Goal: Task Accomplishment & Management: Manage account settings

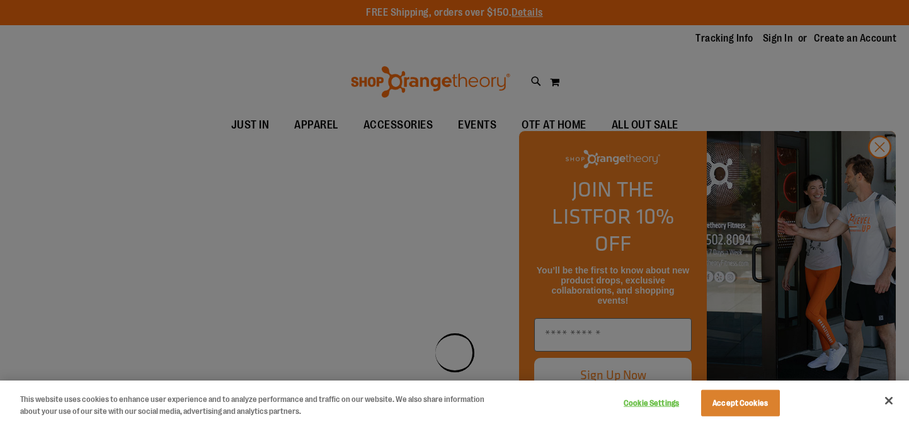
scroll to position [14, 0]
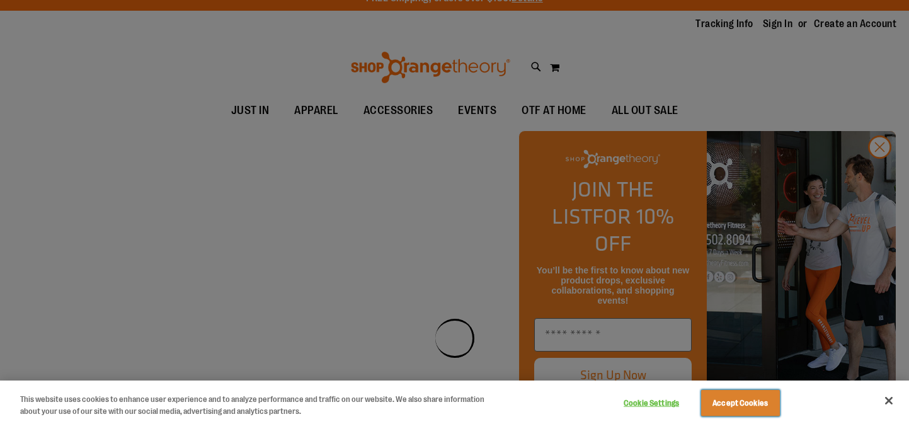
click at [769, 406] on button "Accept Cookies" at bounding box center [740, 403] width 79 height 26
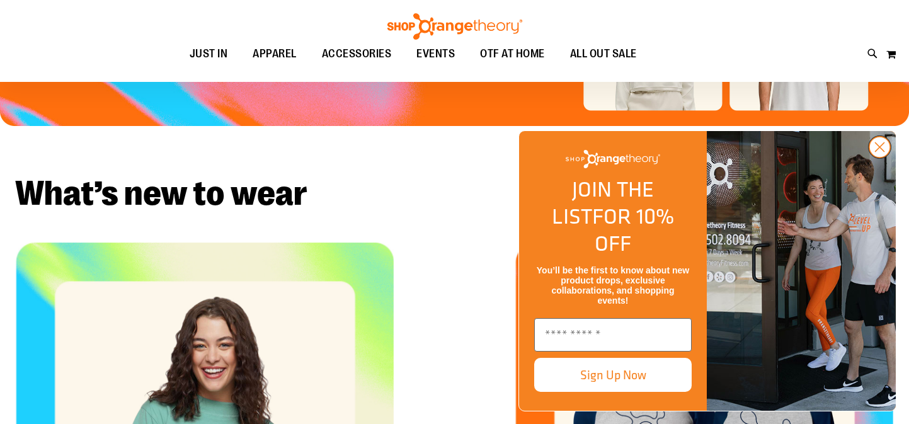
click at [880, 152] on icon "Close dialog" at bounding box center [879, 147] width 9 height 9
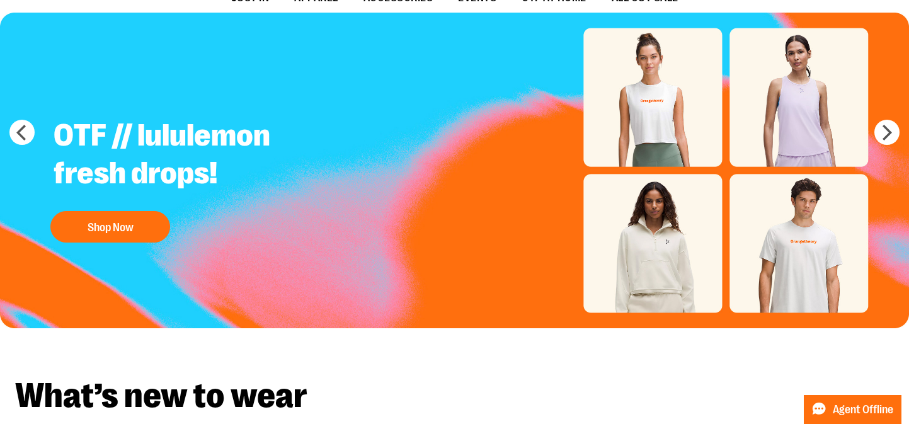
scroll to position [0, 0]
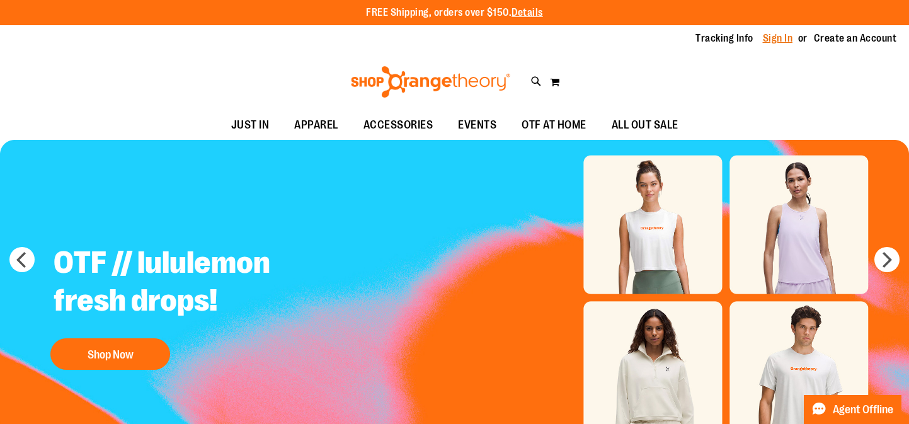
click at [776, 40] on link "Sign In" at bounding box center [777, 38] width 30 height 14
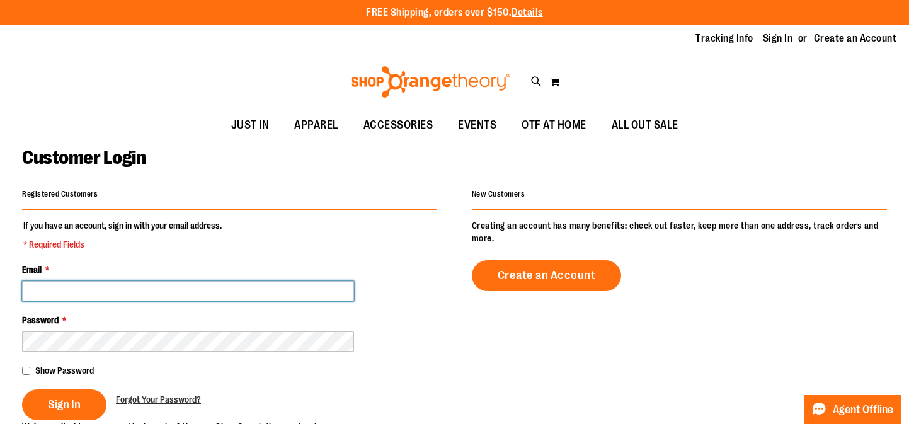
click at [82, 295] on input "Email *" at bounding box center [188, 291] width 332 height 20
type input "**********"
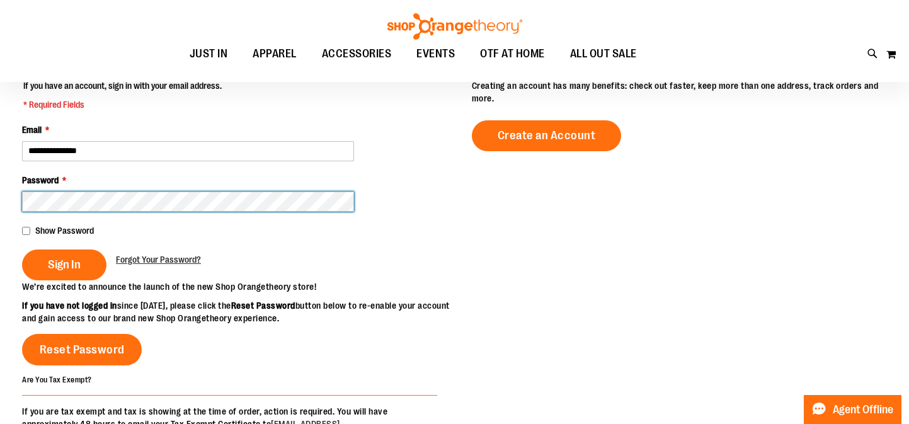
scroll to position [42, 0]
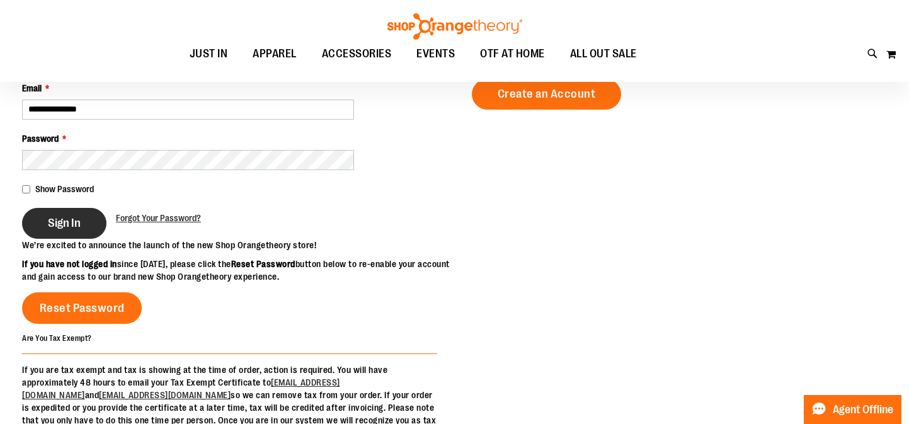
click at [57, 230] on button "Sign In" at bounding box center [64, 223] width 84 height 31
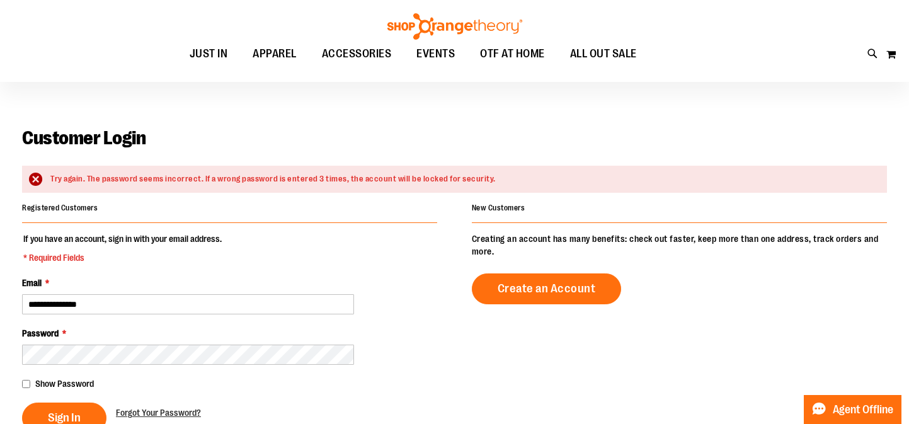
scroll to position [33, 0]
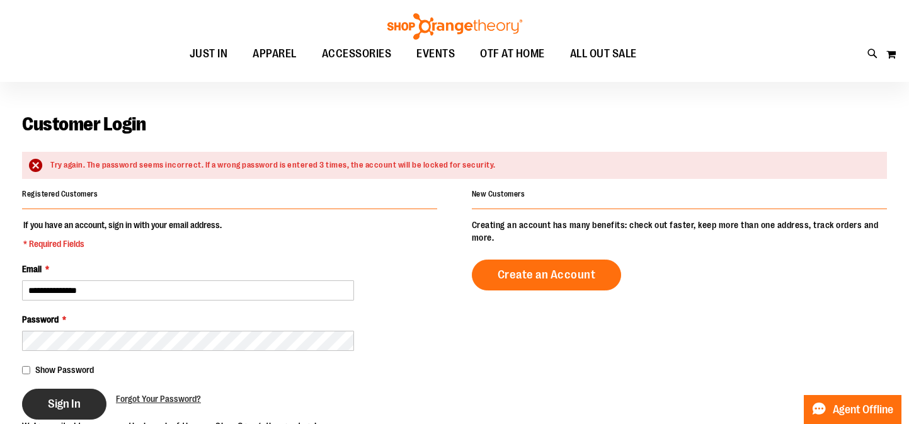
click at [67, 397] on span "Sign In" at bounding box center [64, 404] width 33 height 14
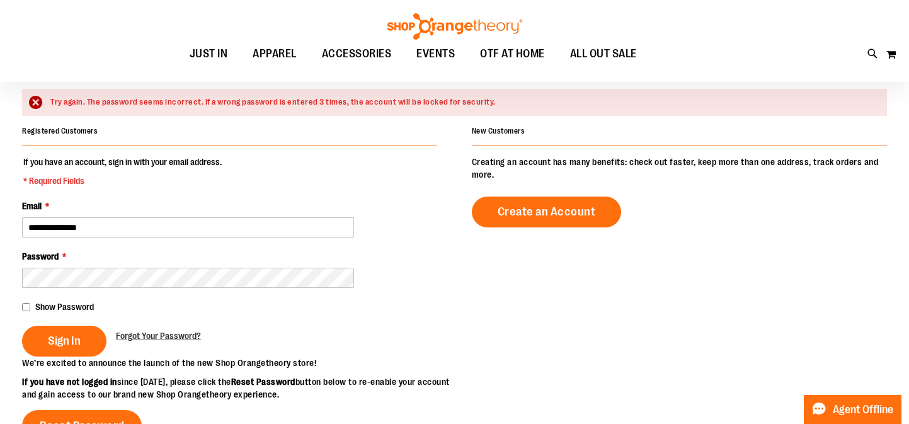
scroll to position [101, 0]
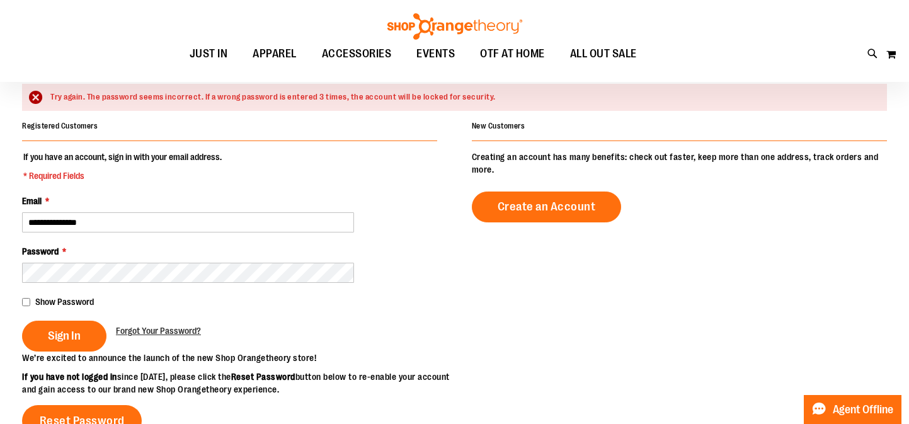
click at [184, 339] on div "Sign In Forgot Your Password?" at bounding box center [229, 335] width 415 height 31
click at [185, 337] on div "Sign In Forgot Your Password?" at bounding box center [229, 335] width 415 height 31
click at [194, 333] on span "Forgot Your Password?" at bounding box center [158, 331] width 85 height 10
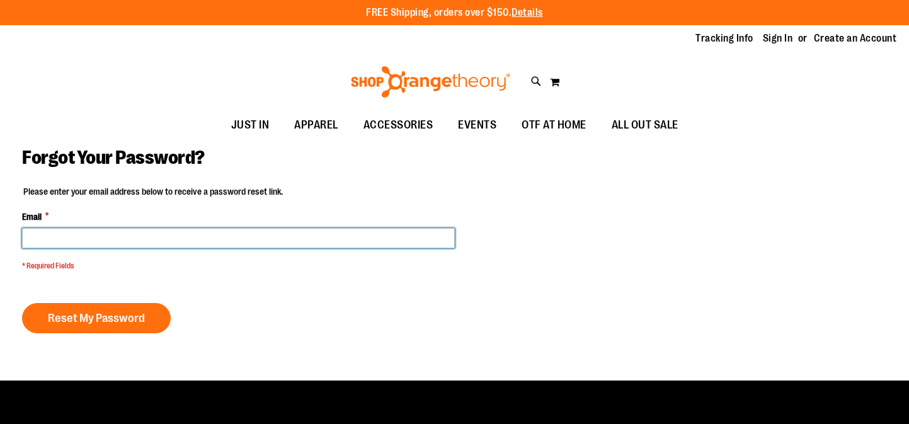
click at [181, 236] on input "Email *" at bounding box center [238, 238] width 433 height 20
type input "**********"
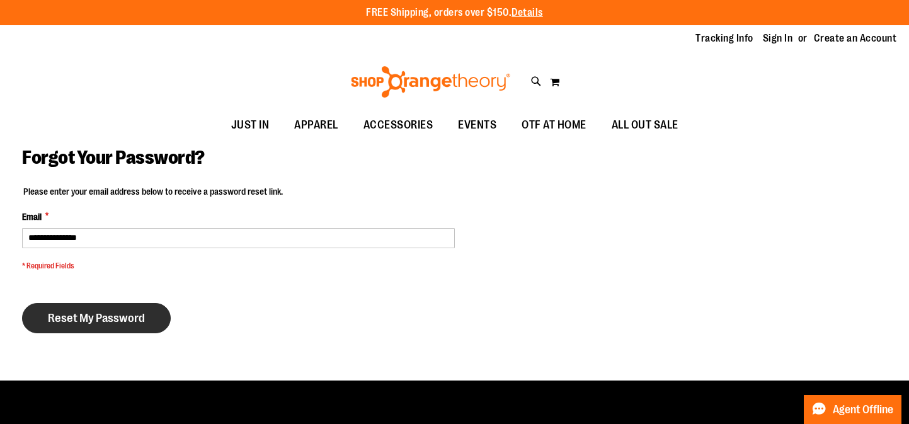
click at [142, 311] on span "Reset My Password" at bounding box center [96, 318] width 97 height 14
